Goal: Information Seeking & Learning: Learn about a topic

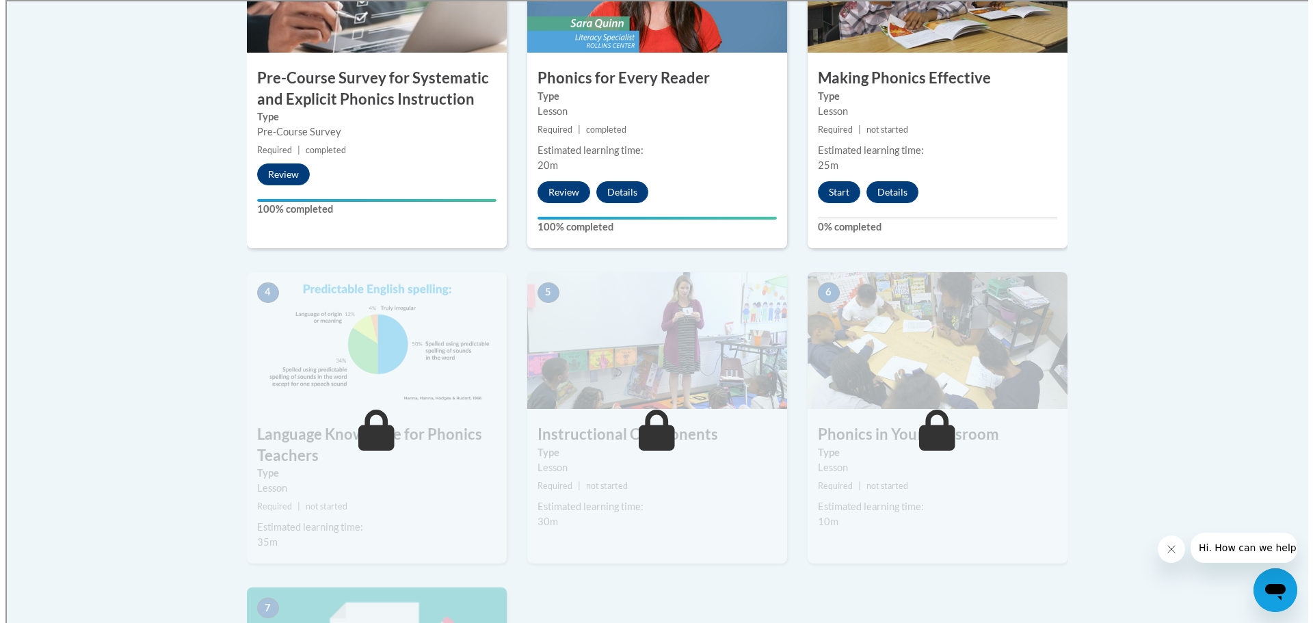
scroll to position [547, 0]
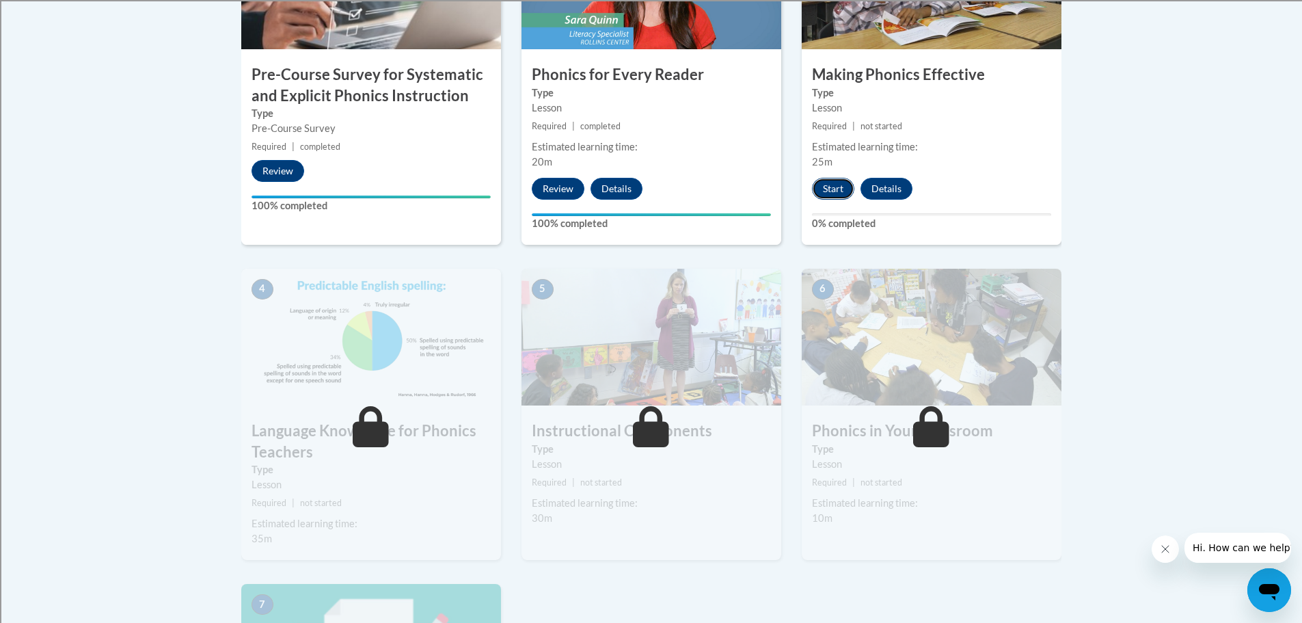
click at [839, 187] on button "Start" at bounding box center [833, 189] width 42 height 22
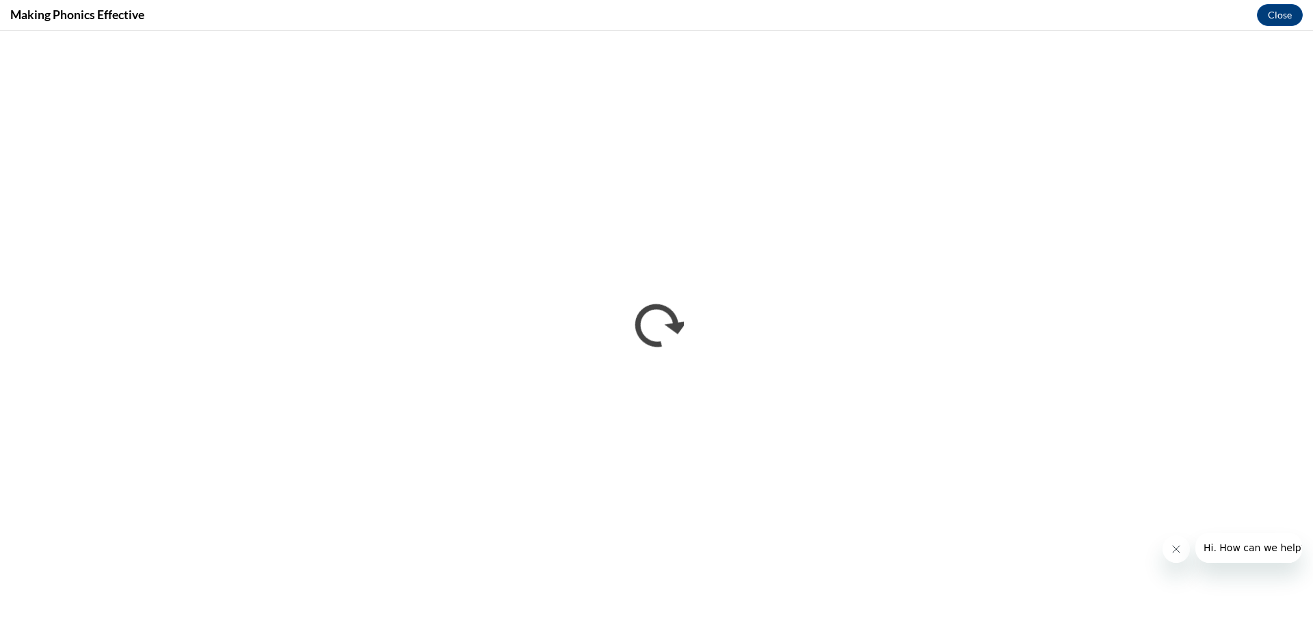
scroll to position [0, 0]
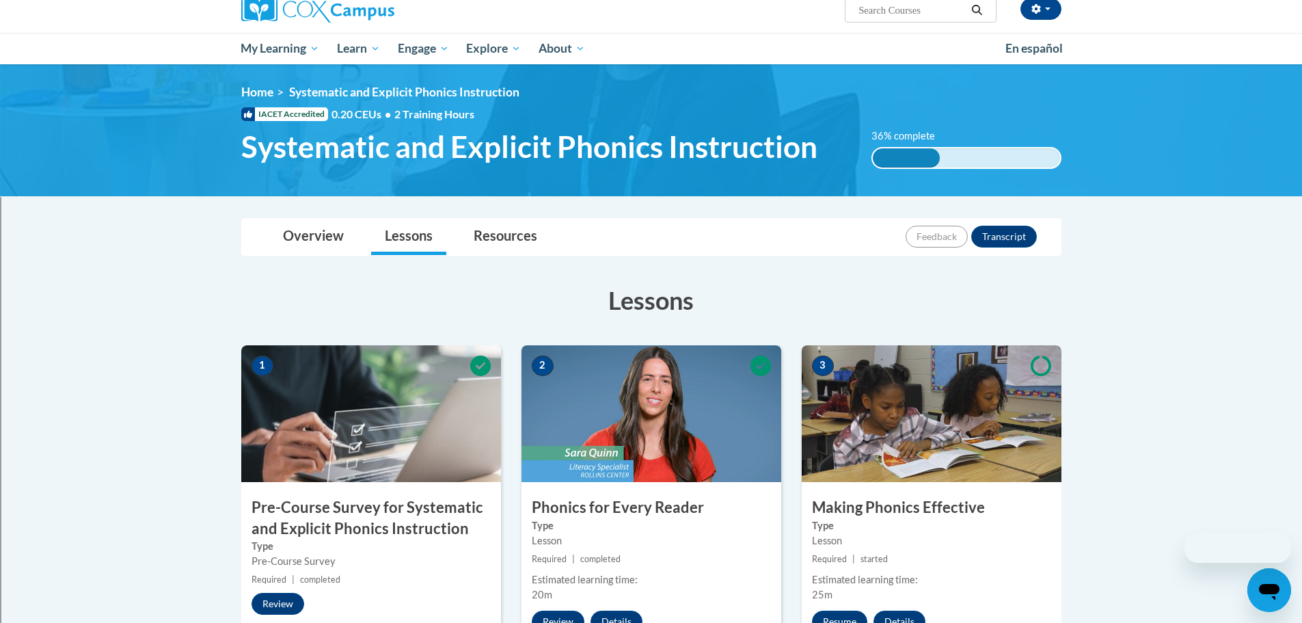
scroll to position [456, 0]
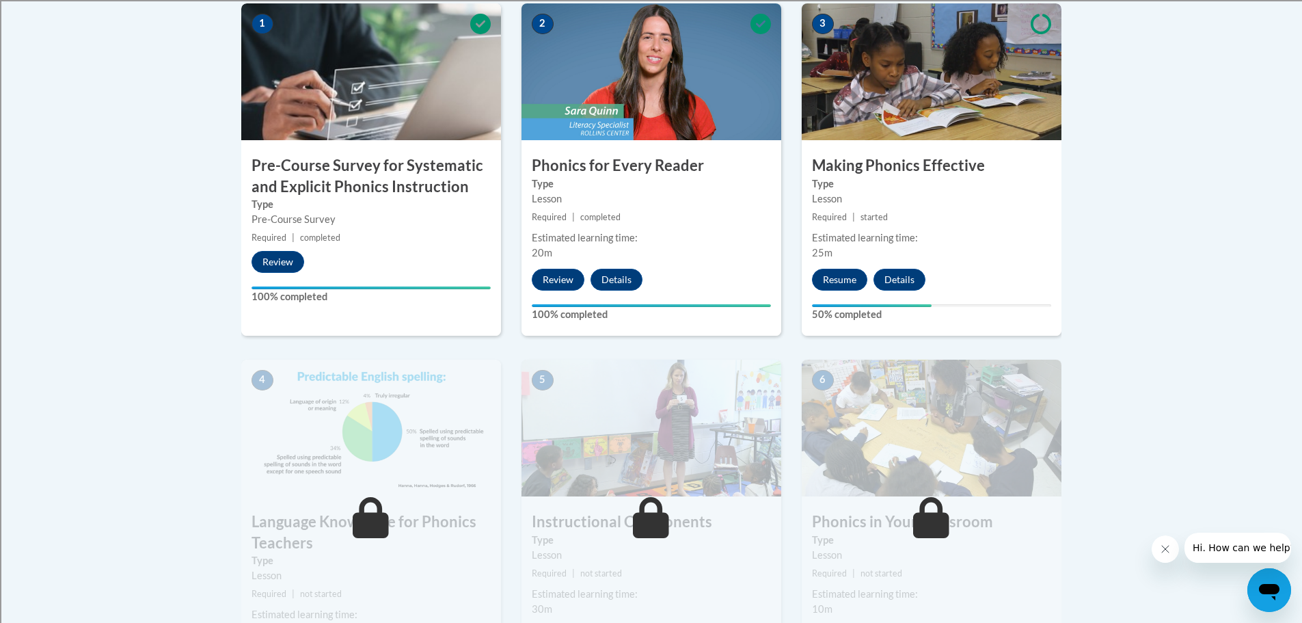
click at [736, 208] on div "2 Phonics for Every Reader Type Lesson Required | completed Estimated learning …" at bounding box center [652, 169] width 260 height 332
click at [632, 213] on small "Required | completed" at bounding box center [652, 217] width 260 height 15
click at [593, 273] on button "Details" at bounding box center [617, 280] width 52 height 22
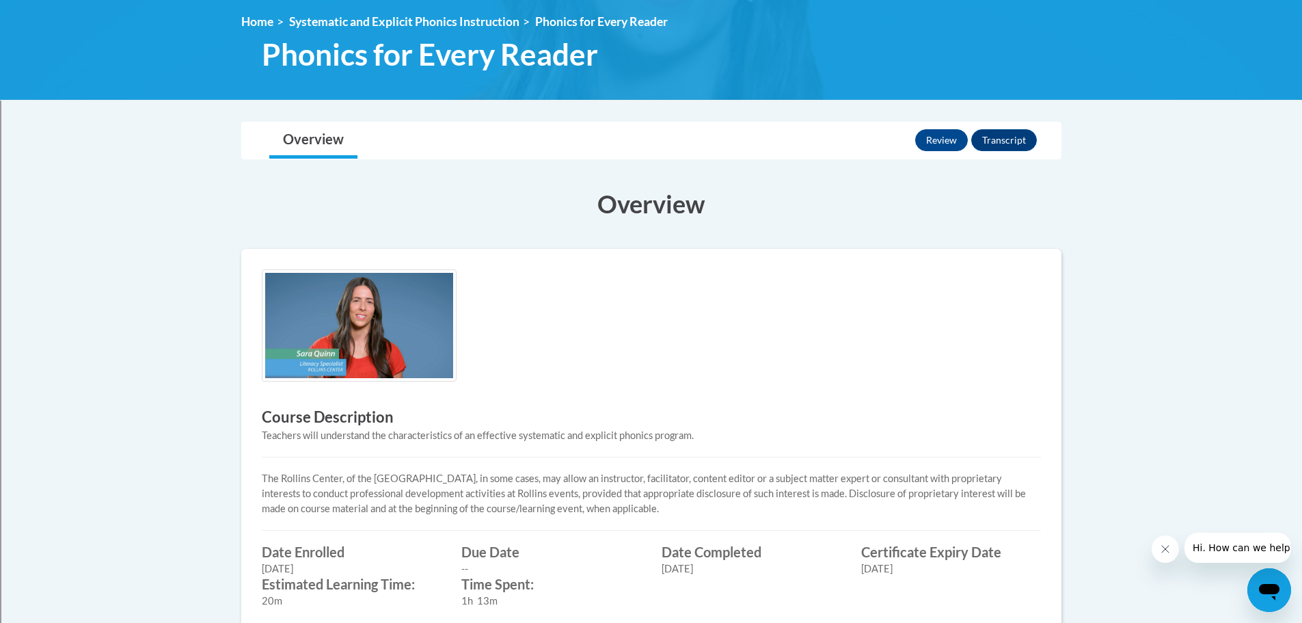
scroll to position [184, 0]
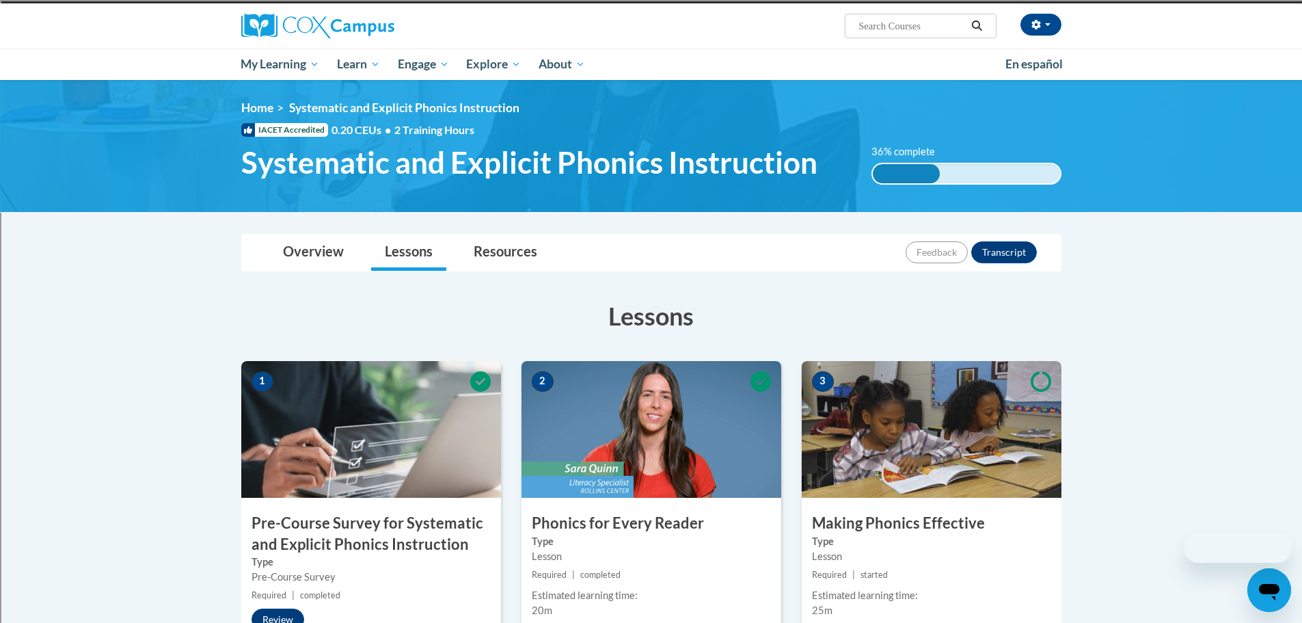
click at [721, 394] on img at bounding box center [652, 429] width 260 height 137
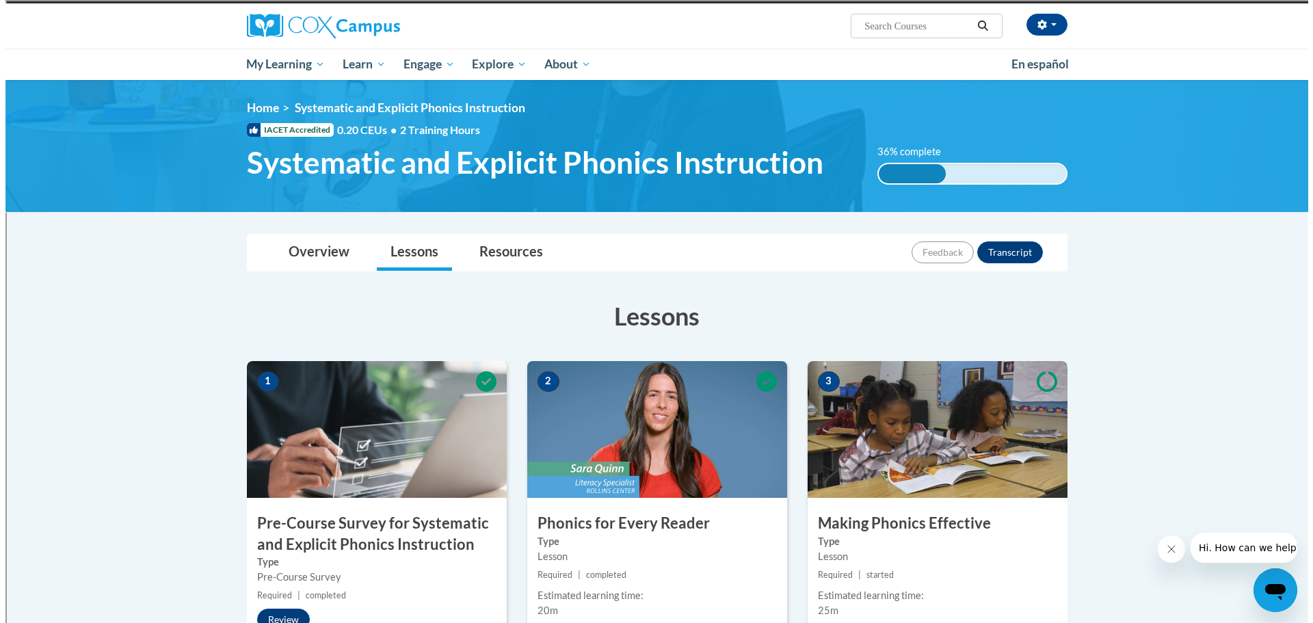
scroll to position [464, 0]
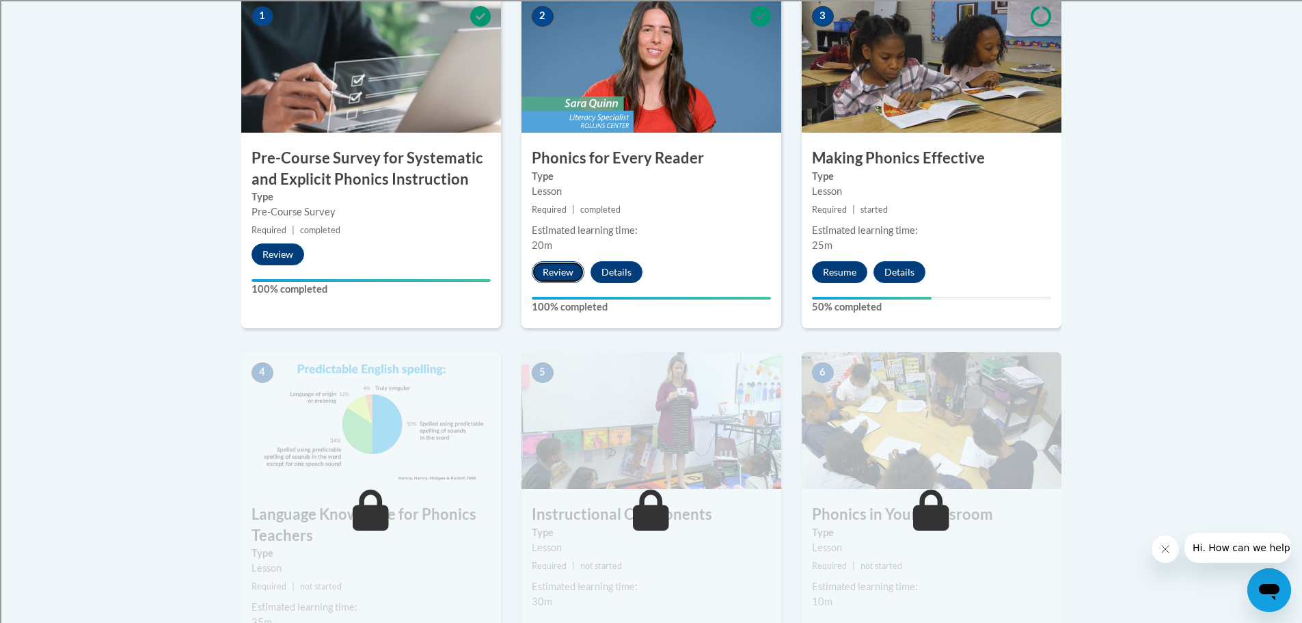
click at [546, 263] on button "Review" at bounding box center [558, 272] width 53 height 22
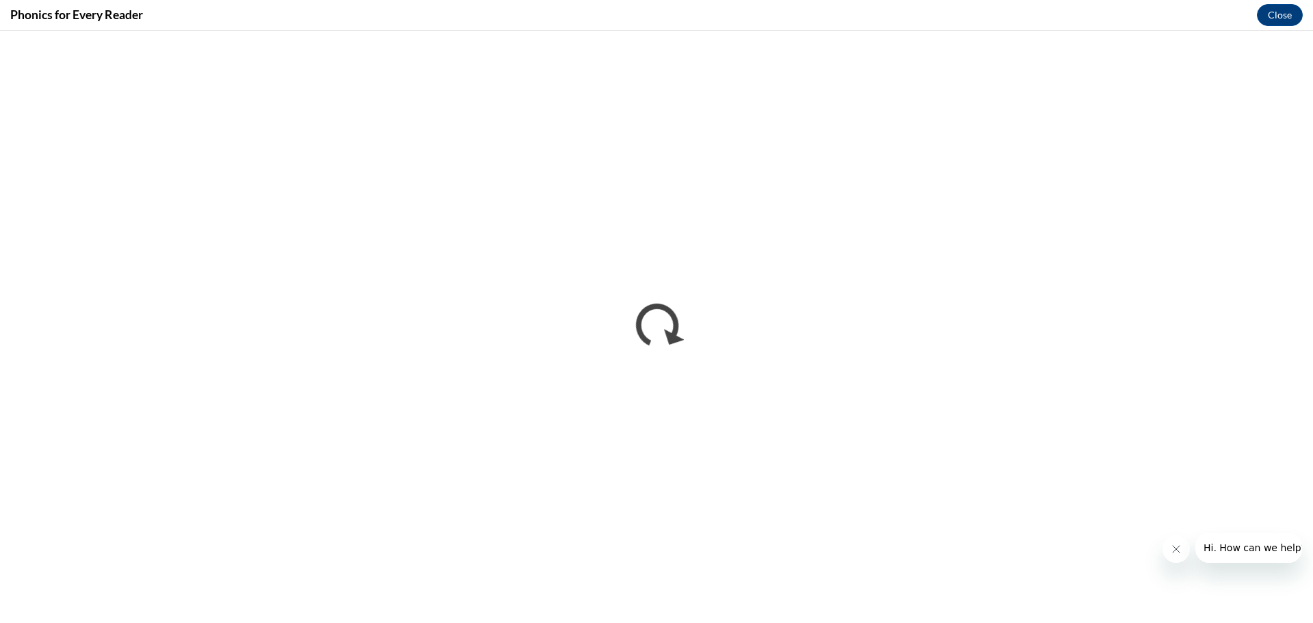
scroll to position [0, 0]
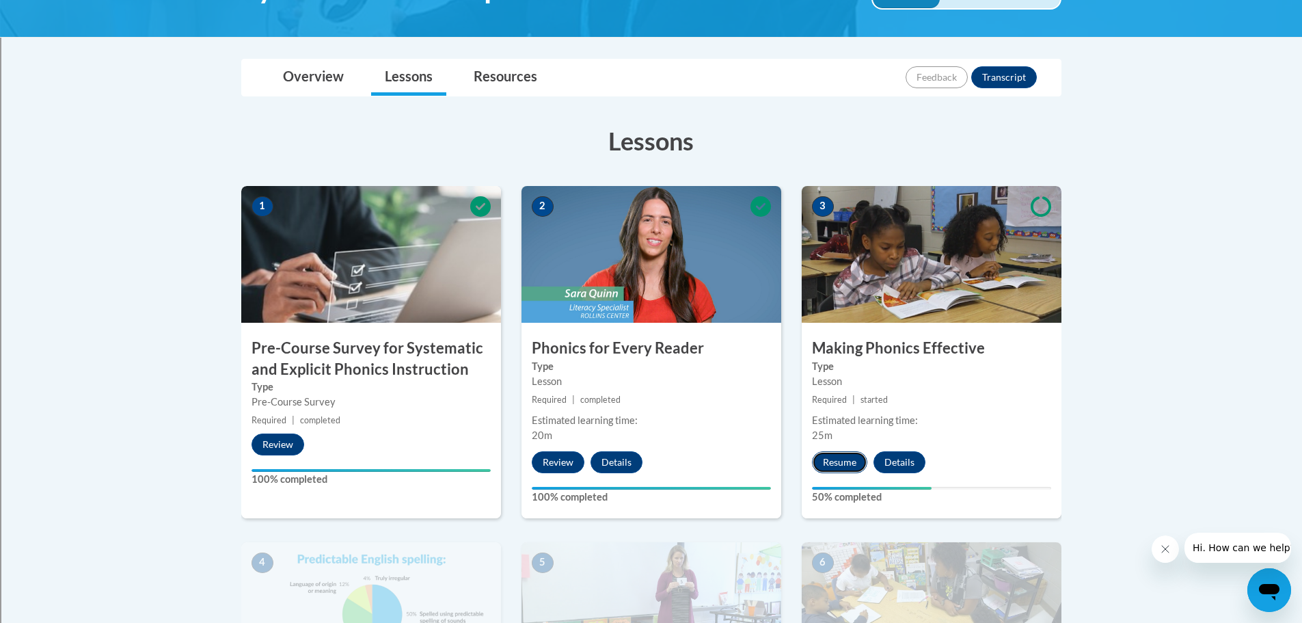
click at [839, 461] on button "Resume" at bounding box center [839, 462] width 55 height 22
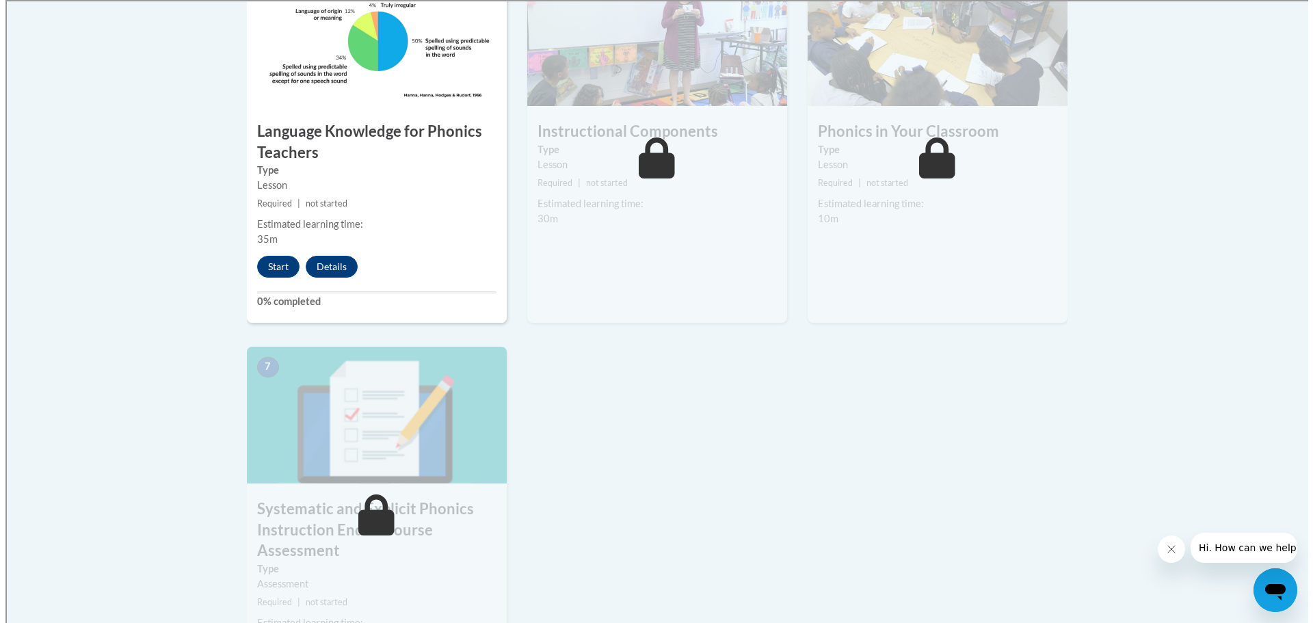
scroll to position [820, 0]
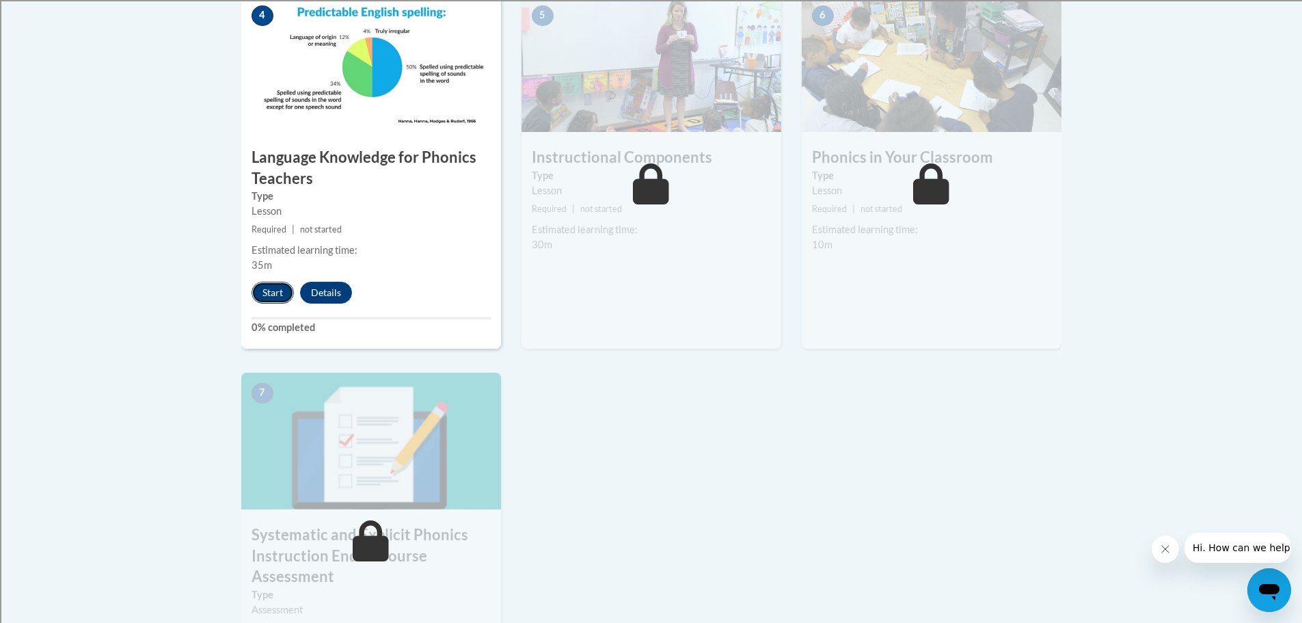
click at [269, 294] on button "Start" at bounding box center [273, 293] width 42 height 22
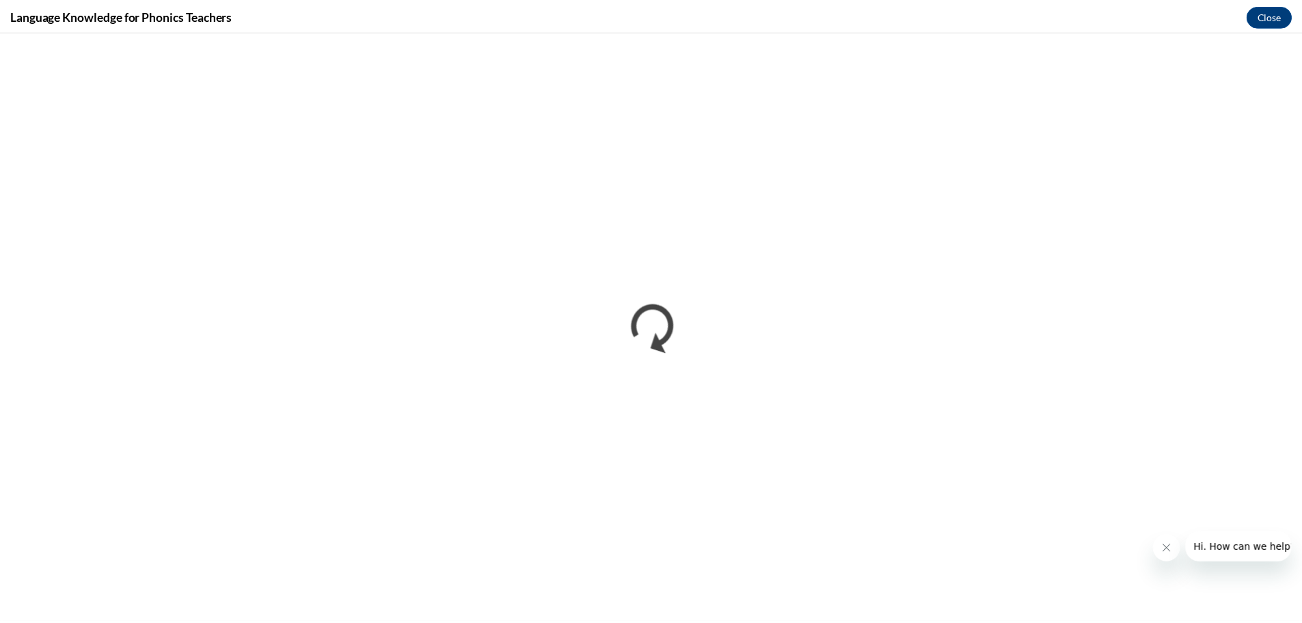
scroll to position [0, 0]
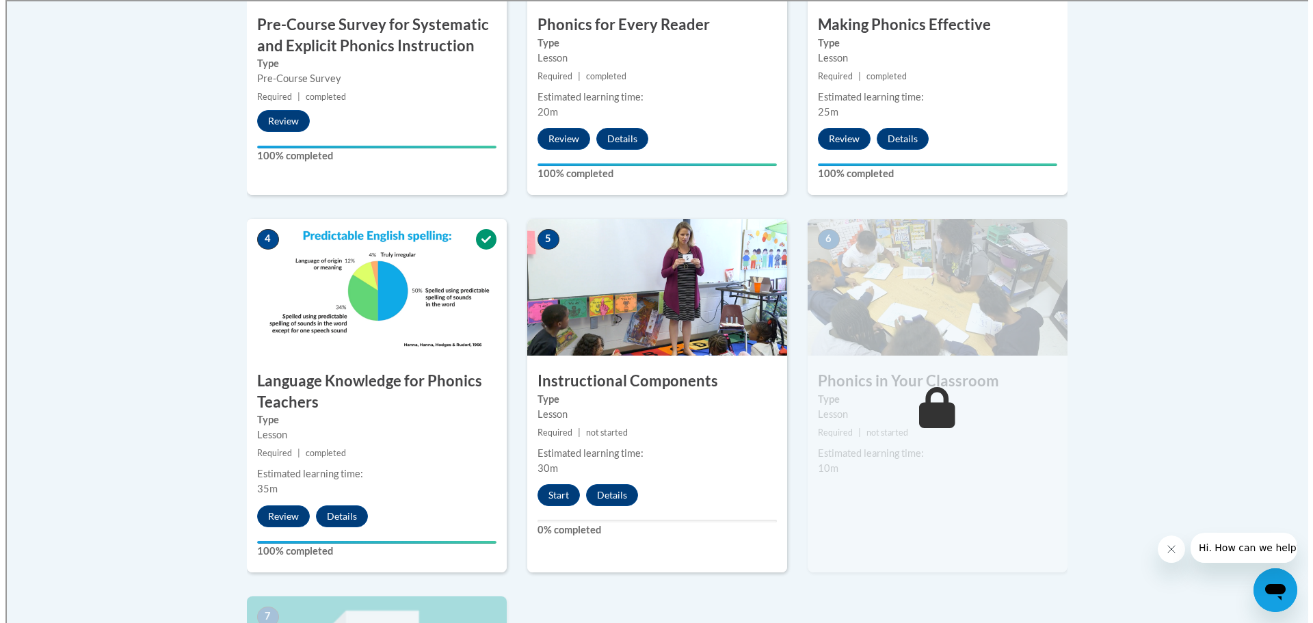
scroll to position [638, 0]
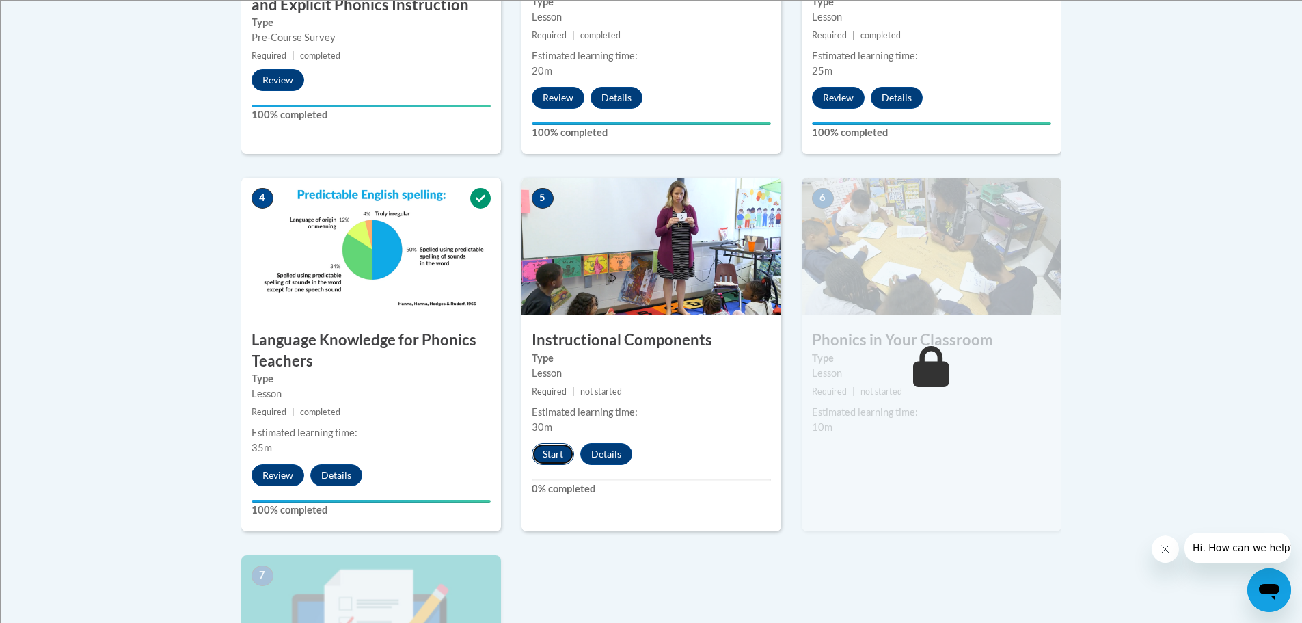
click at [553, 451] on button "Start" at bounding box center [553, 454] width 42 height 22
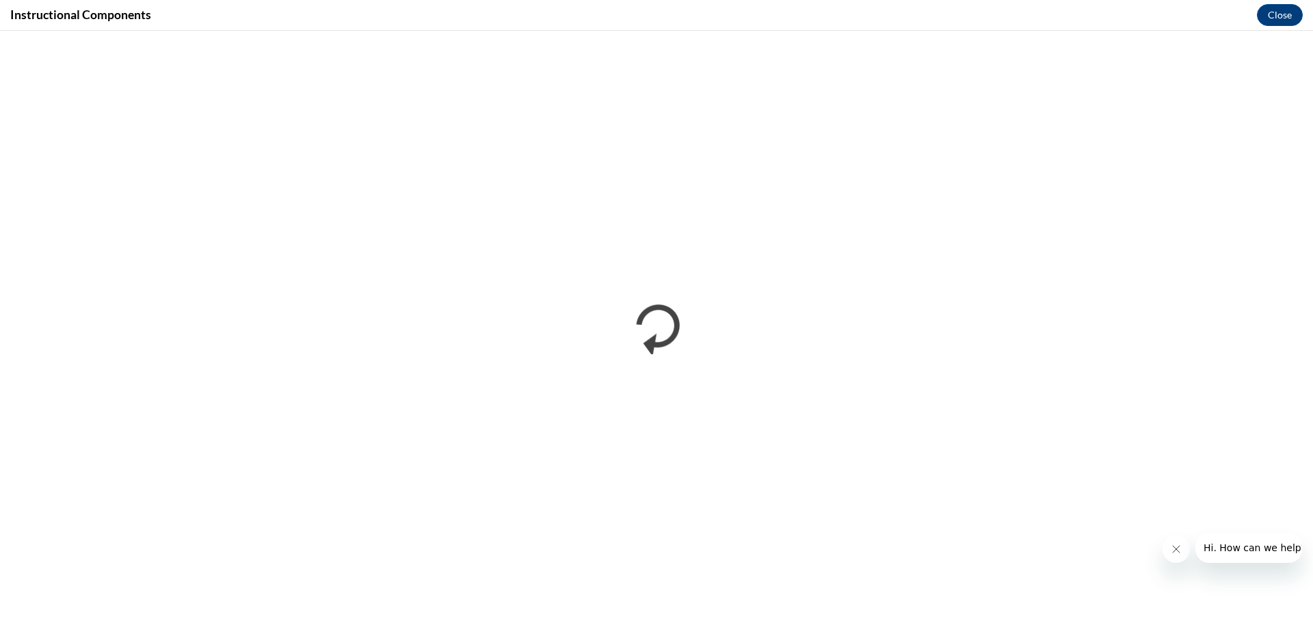
scroll to position [0, 0]
